Goal: Information Seeking & Learning: Learn about a topic

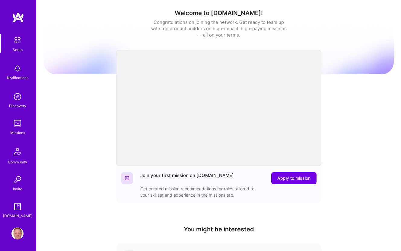
click at [18, 125] on img at bounding box center [17, 123] width 12 height 12
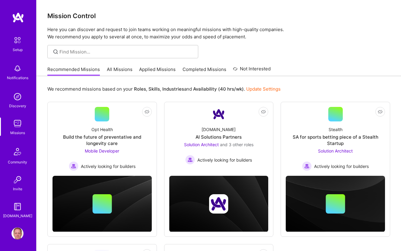
click at [147, 97] on div "We recommend missions based on your Roles , Skills , Industries and Availabilit…" at bounding box center [218, 231] width 364 height 310
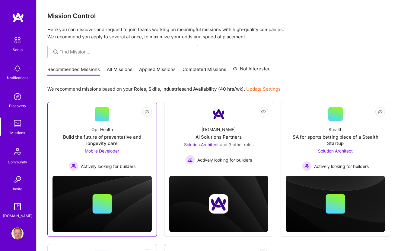
click at [119, 118] on link "Not Interested Opt Health Build the future of preventative and longevity care M…" at bounding box center [101, 139] width 99 height 64
